Goal: Find specific page/section: Find specific page/section

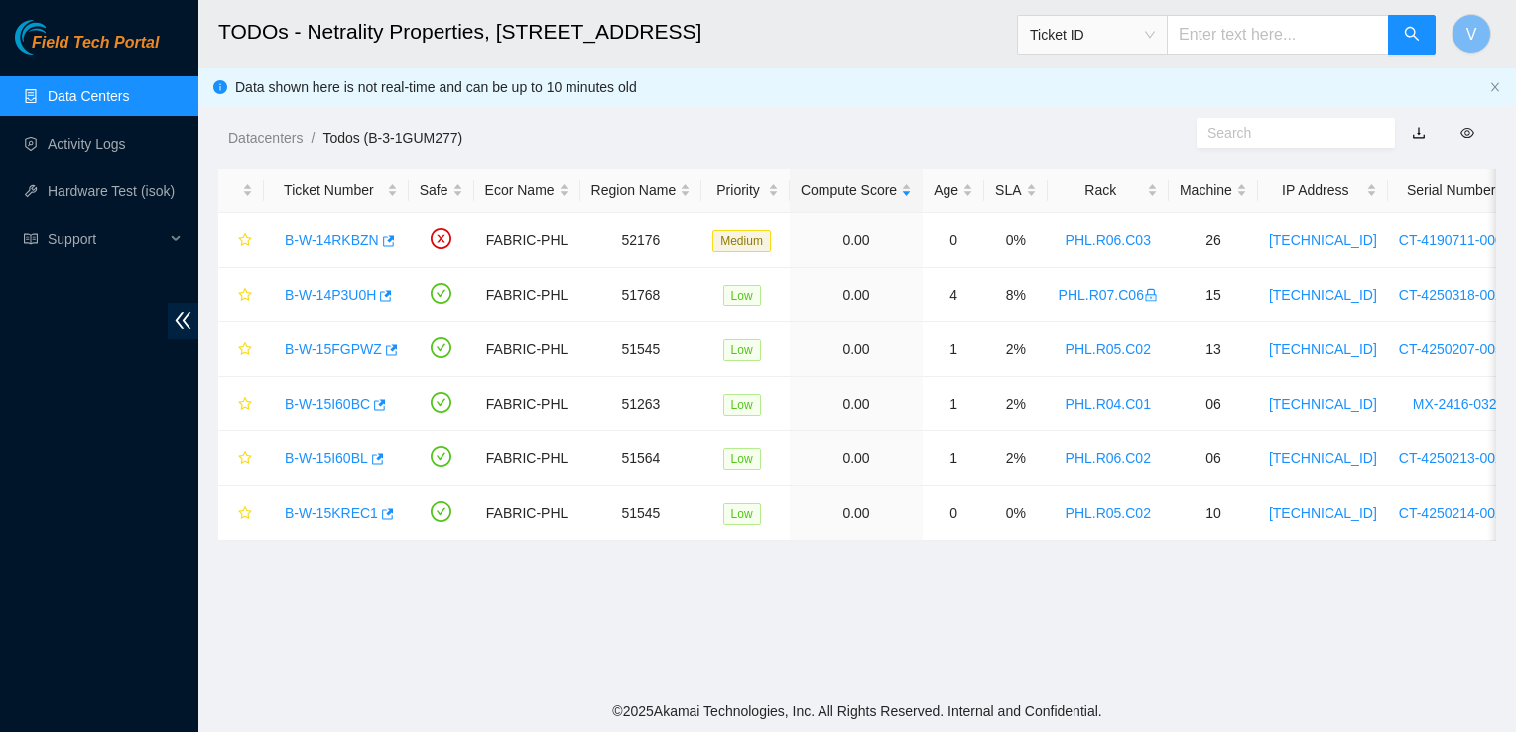
click at [92, 95] on link "Data Centers" at bounding box center [88, 96] width 81 height 16
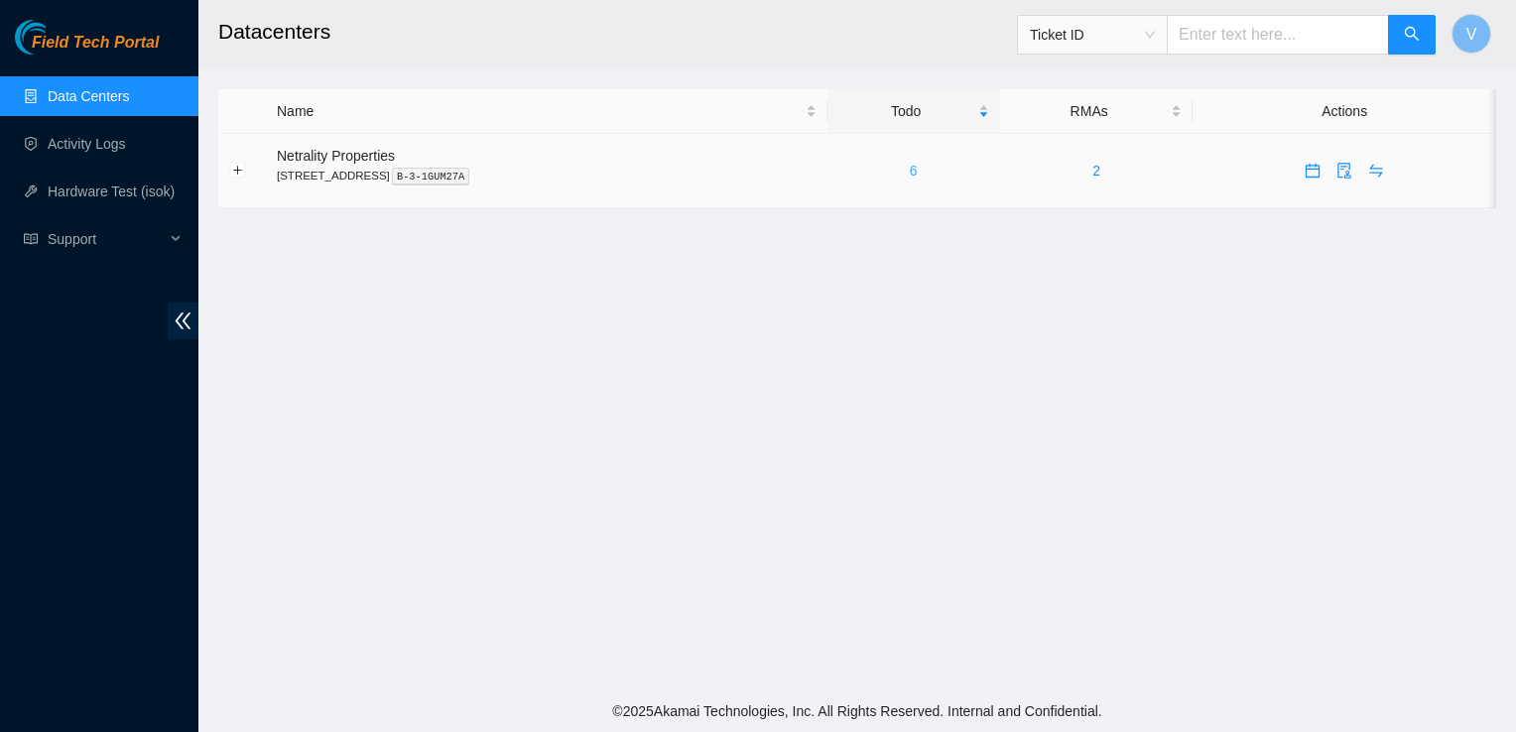
click at [918, 165] on link "6" at bounding box center [914, 171] width 8 height 16
